Goal: Information Seeking & Learning: Learn about a topic

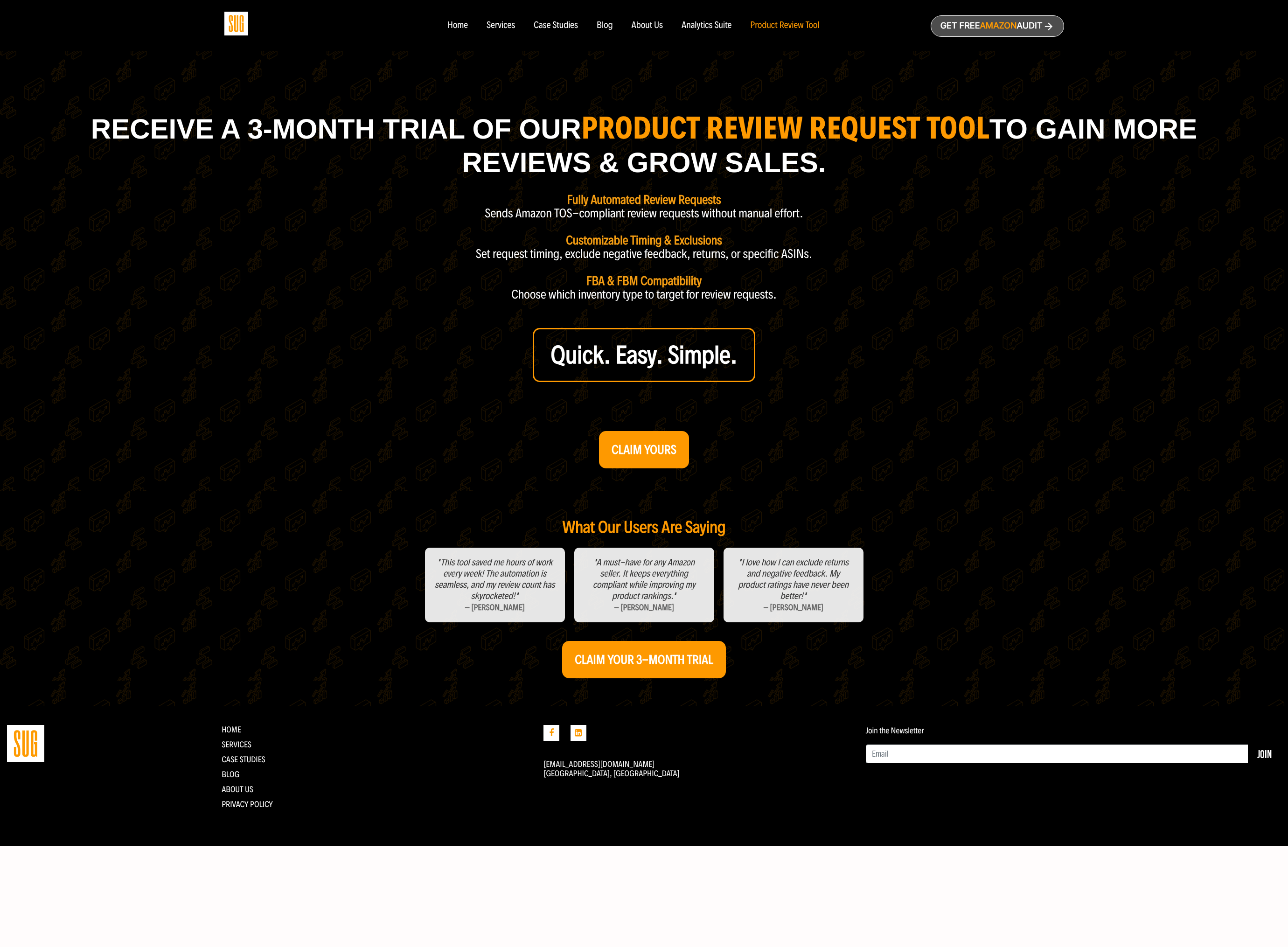
click at [608, 30] on div "Blog" at bounding box center [604, 26] width 16 height 10
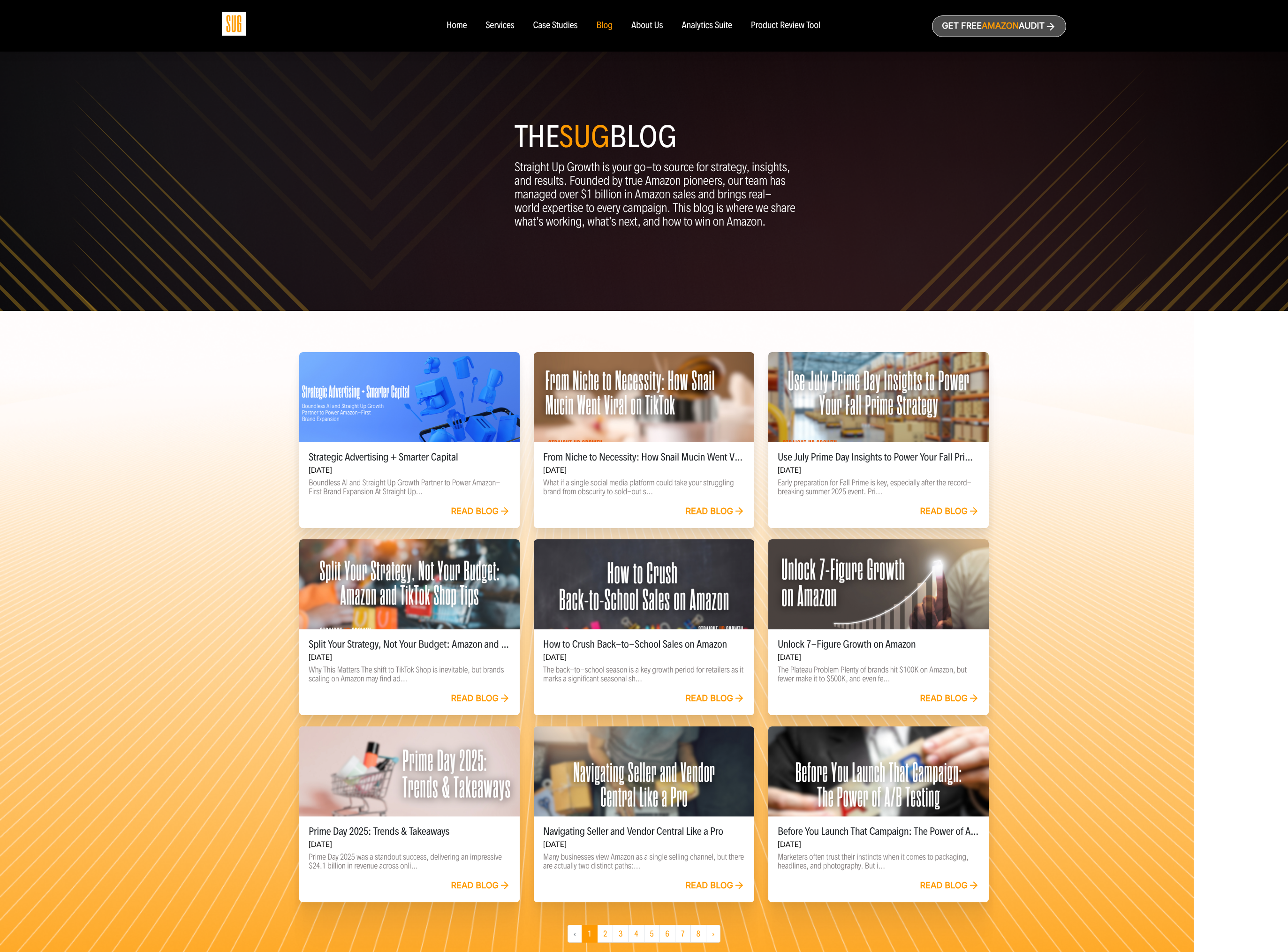
click at [348, 459] on h5 "Strategic Advertising + Smarter Capital" at bounding box center [409, 457] width 202 height 11
click at [352, 484] on p "Boundless AI and Straight Up Growth Partner to Power Amazon-First Brand Expansi…" at bounding box center [409, 487] width 202 height 18
click at [479, 510] on link "Read blog" at bounding box center [481, 512] width 59 height 11
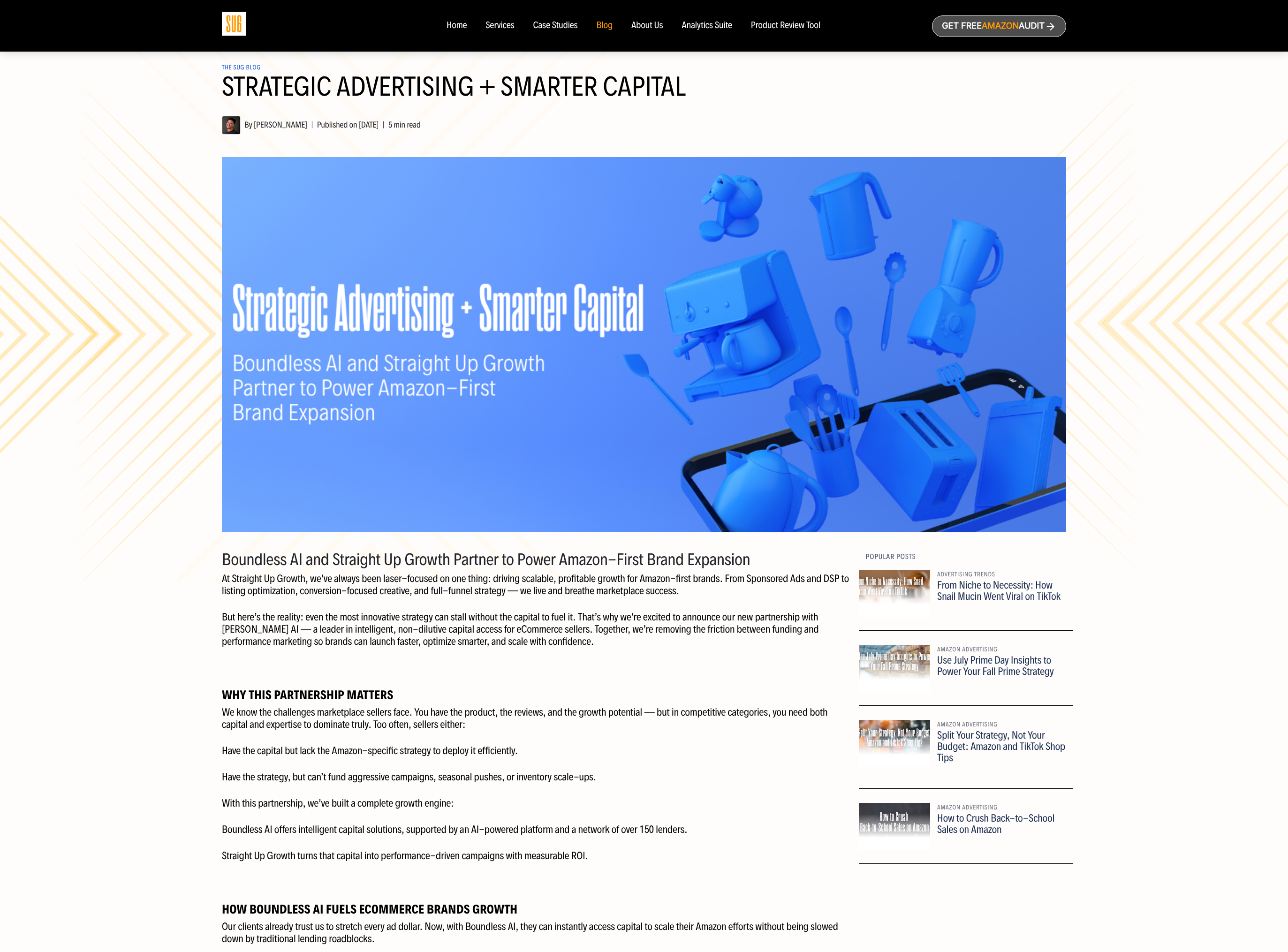
click at [246, 66] on link "The SUG Blog" at bounding box center [241, 67] width 39 height 8
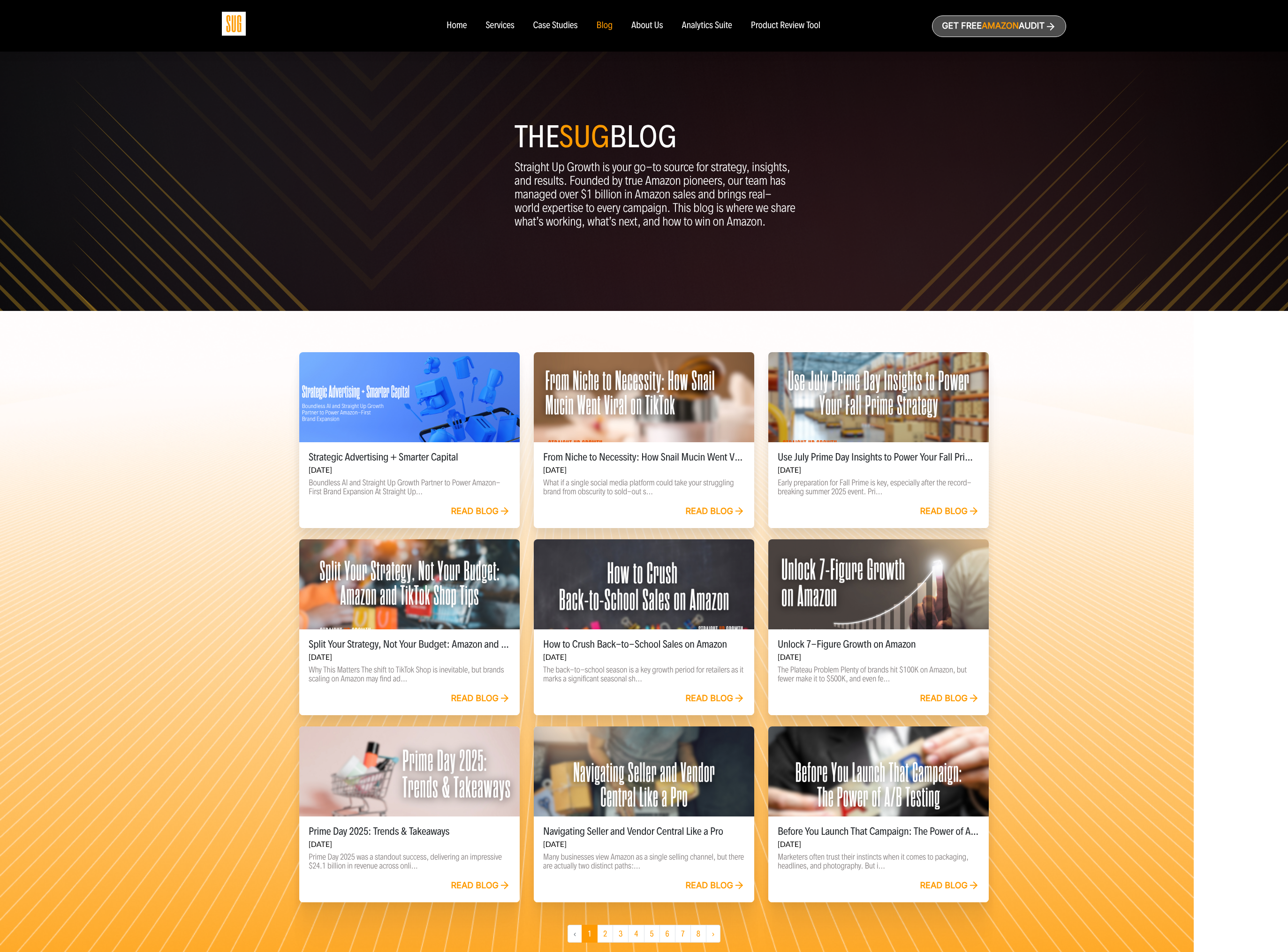
click at [704, 514] on link "Read blog" at bounding box center [715, 512] width 59 height 11
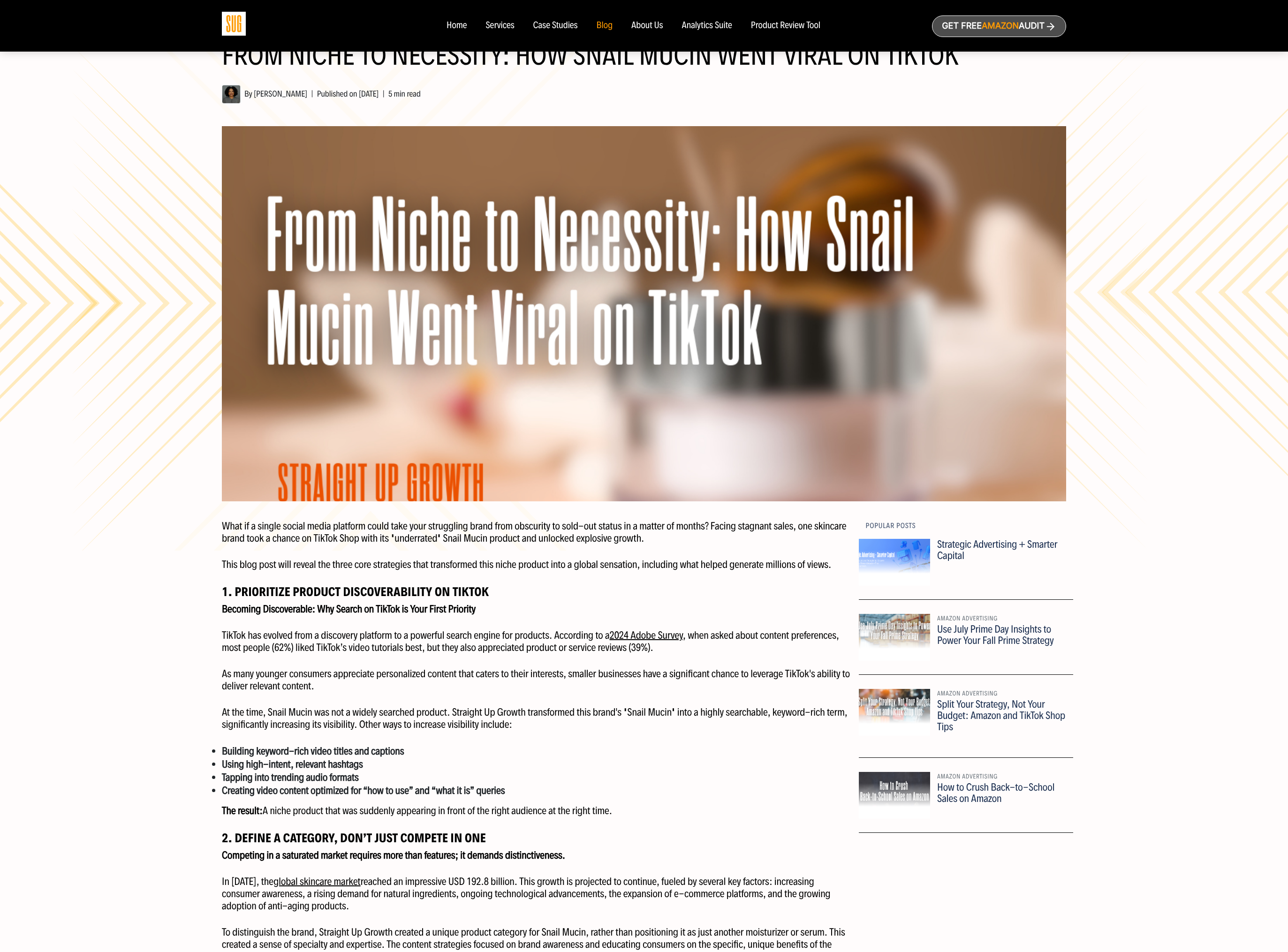
scroll to position [87, 0]
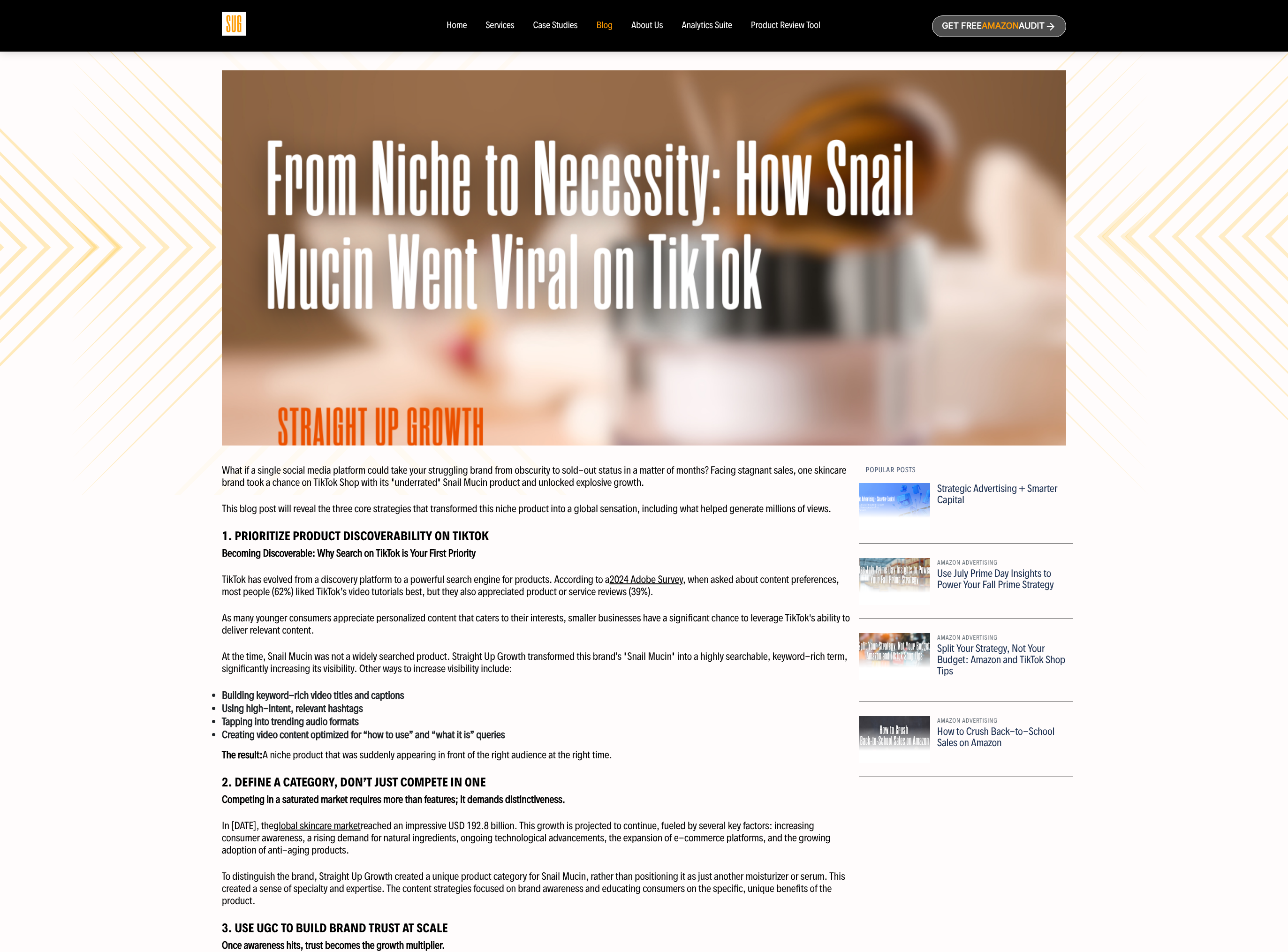
click at [450, 27] on div "Home" at bounding box center [456, 26] width 20 height 11
